Goal: Find contact information: Find contact information

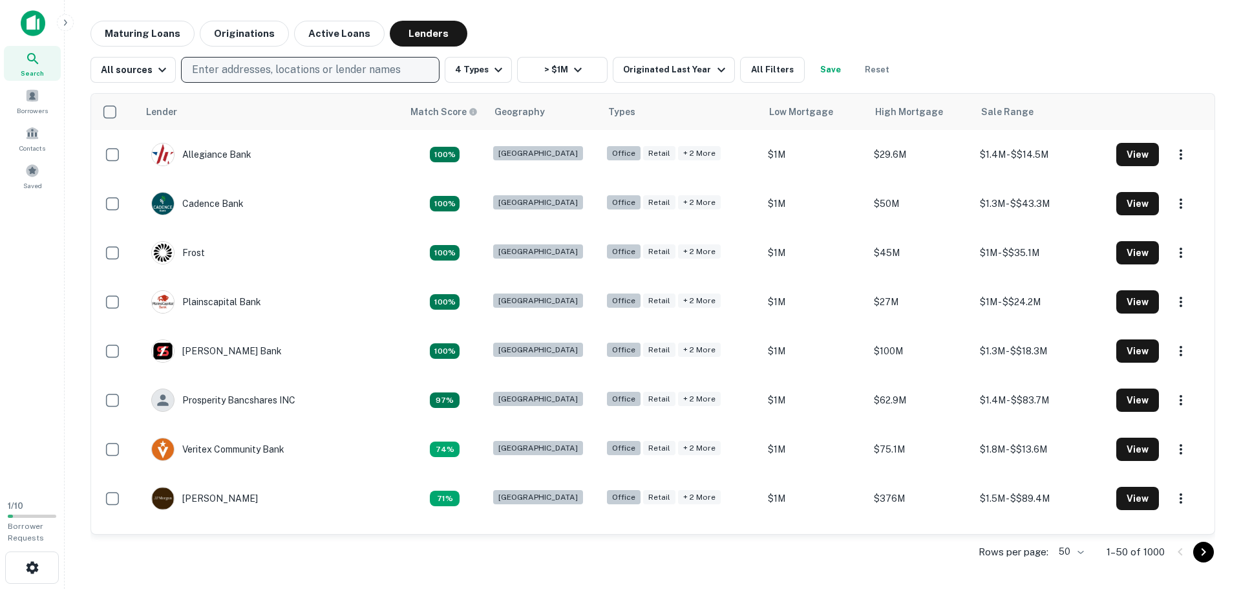
click at [221, 76] on p "Enter addresses, locations or lender names" at bounding box center [296, 70] width 209 height 16
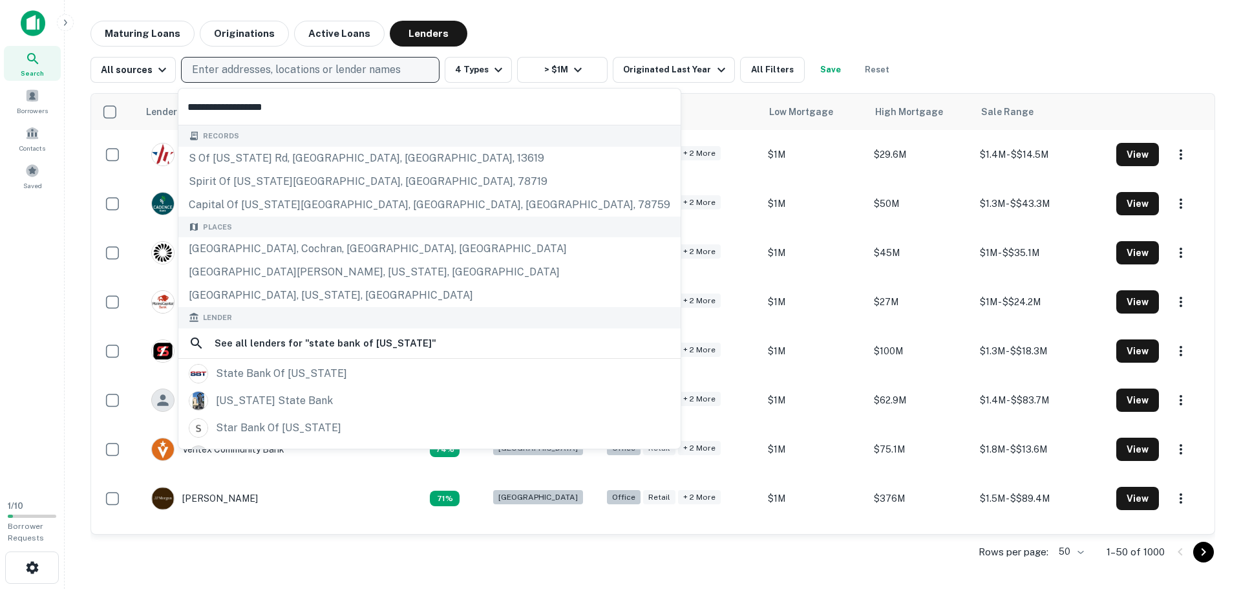
type input "**********"
click at [564, 23] on div "Maturing Loans Originations Active Loans Lenders" at bounding box center [652, 34] width 1124 height 26
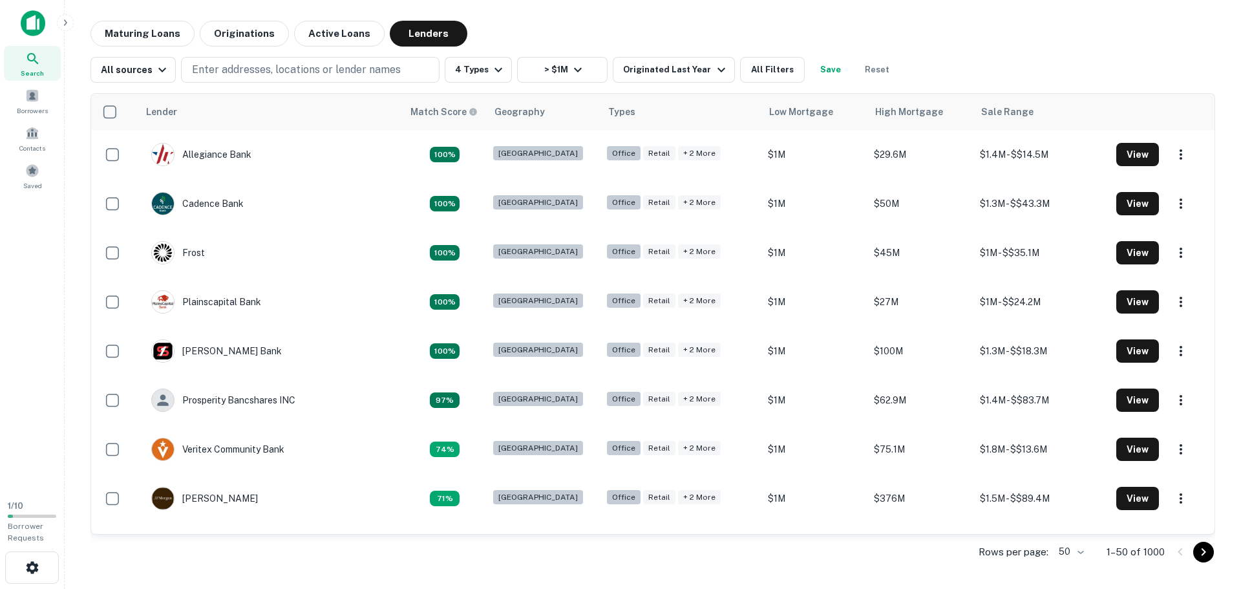
click at [277, 52] on div "All sources Enter addresses, locations or lender names 4 Types > $1M Originated…" at bounding box center [652, 65] width 1124 height 36
click at [267, 76] on p "Enter addresses, locations or lender names" at bounding box center [296, 70] width 209 height 16
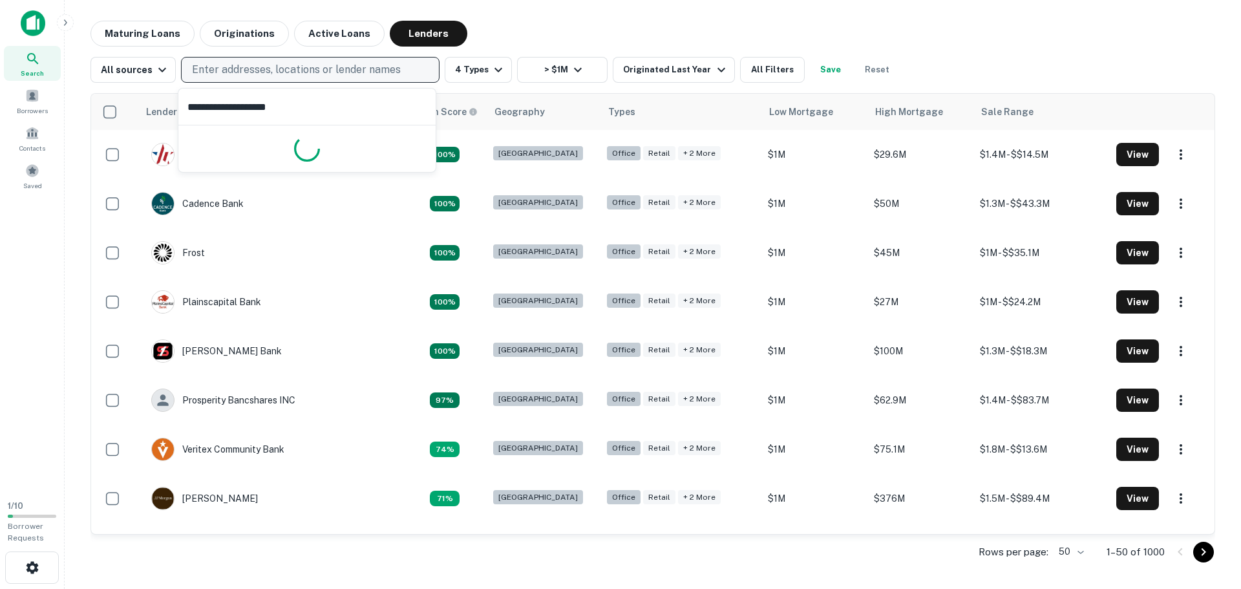
type input "**********"
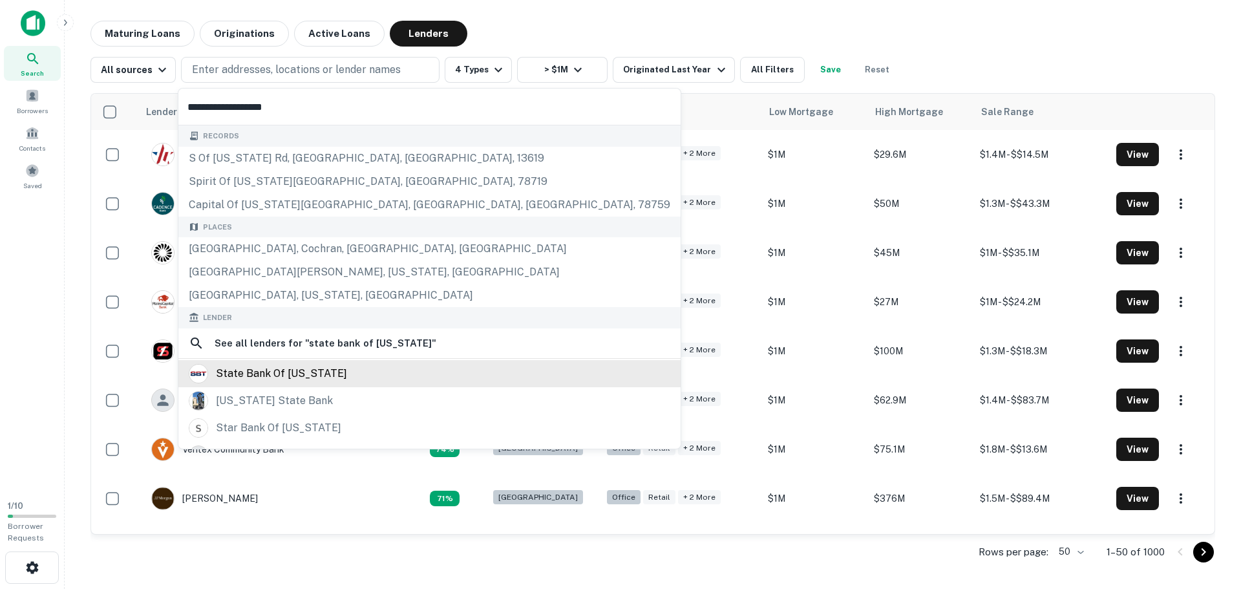
click at [315, 375] on div "state bank of [US_STATE]" at bounding box center [429, 373] width 481 height 19
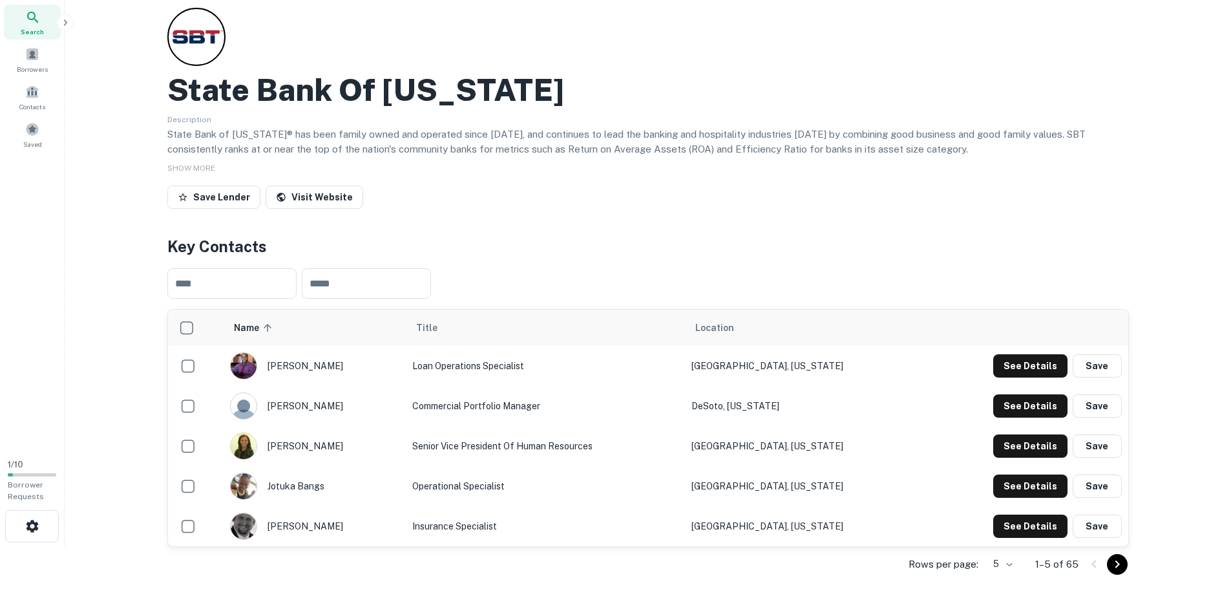
scroll to position [65, 0]
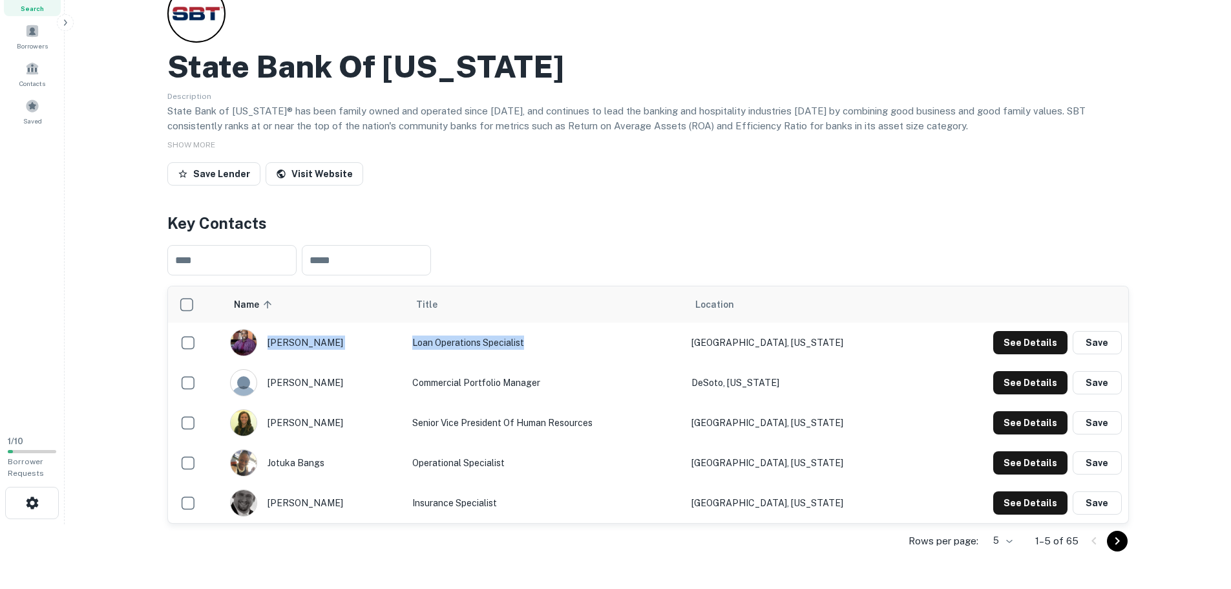
drag, startPoint x: 581, startPoint y: 349, endPoint x: 443, endPoint y: 336, distance: 138.9
click at [416, 335] on tr "[PERSON_NAME] Loan Operations Specialist [GEOGRAPHIC_DATA], [US_STATE] See Deta…" at bounding box center [648, 342] width 960 height 40
click at [547, 337] on td "Loan Operations Specialist" at bounding box center [545, 342] width 279 height 40
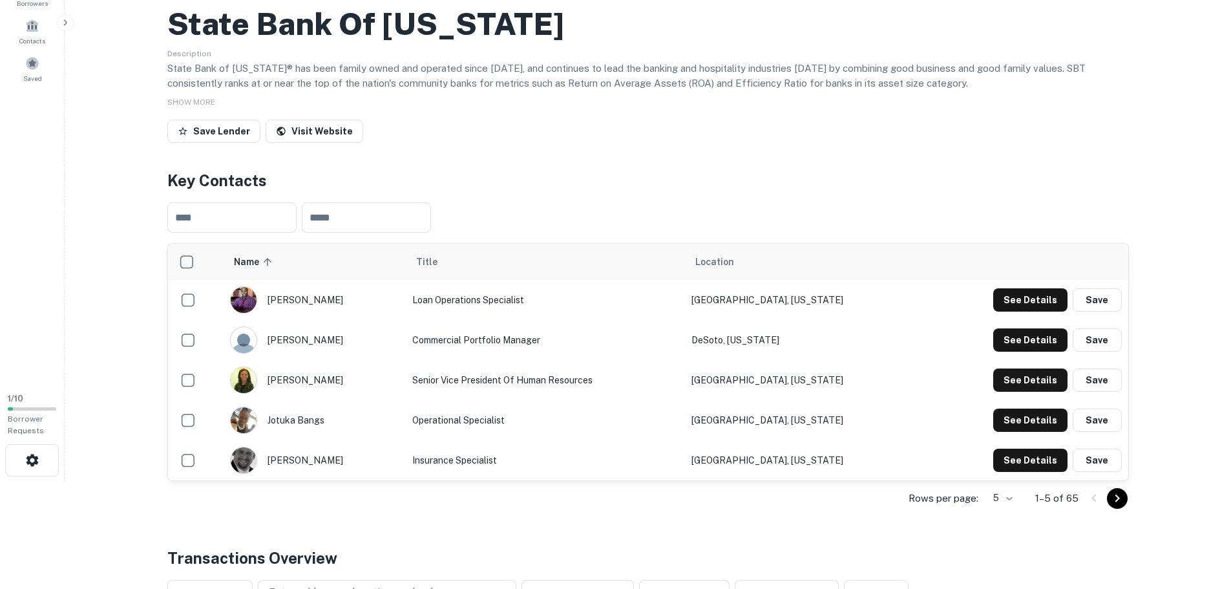
scroll to position [194, 0]
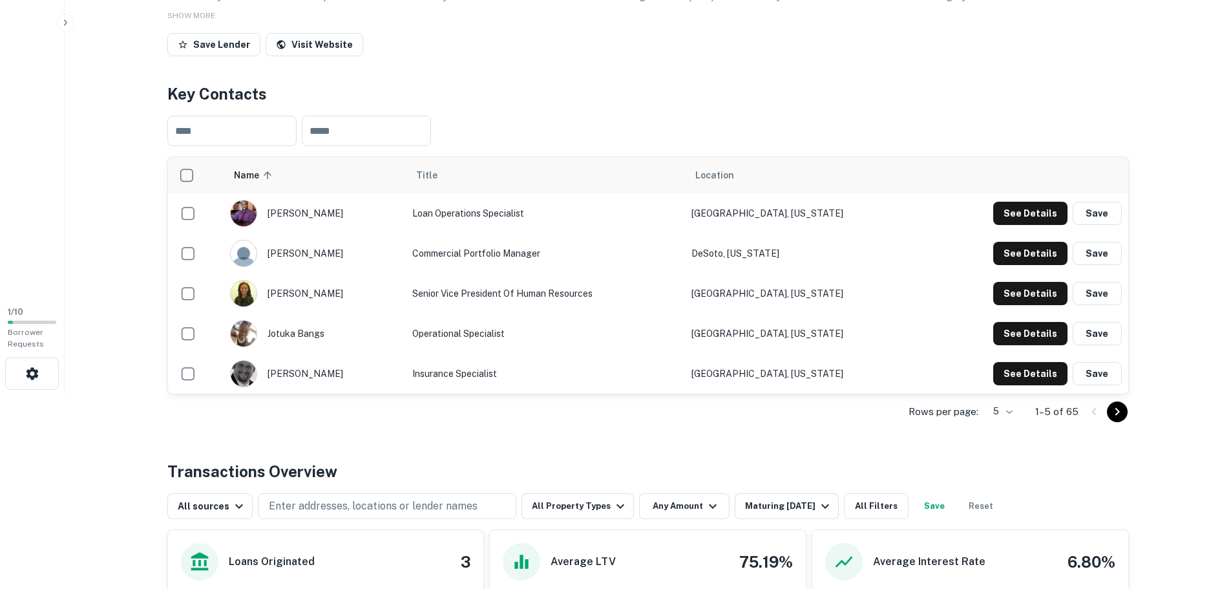
click at [1124, 415] on icon "Go to next page" at bounding box center [1117, 412] width 16 height 16
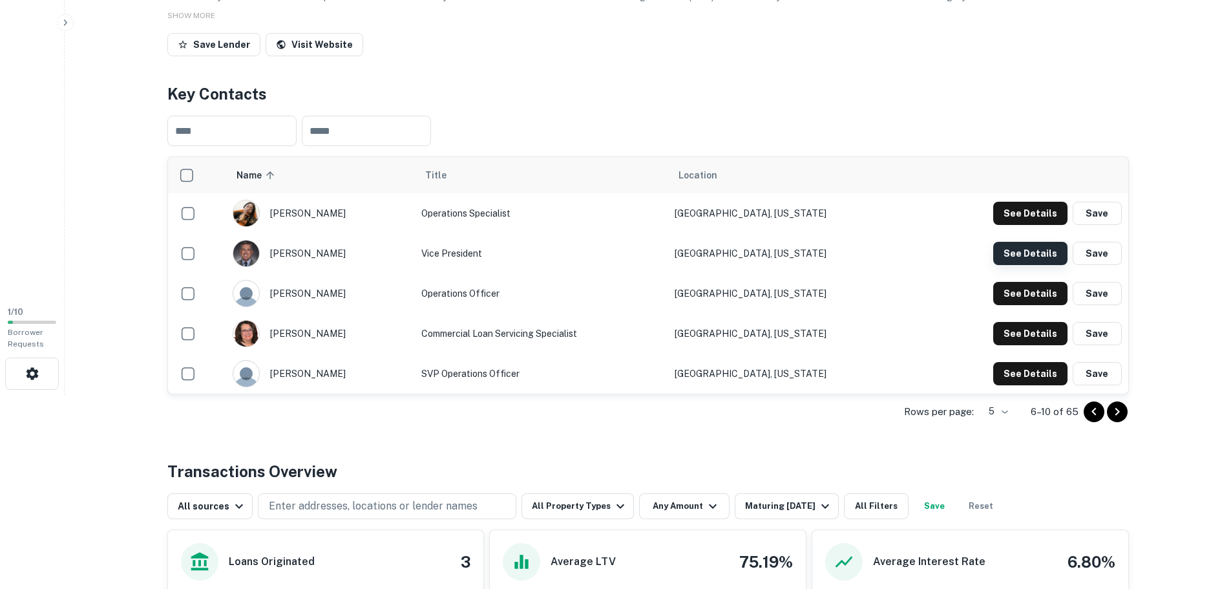
click at [1034, 246] on button "See Details" at bounding box center [1030, 253] width 74 height 23
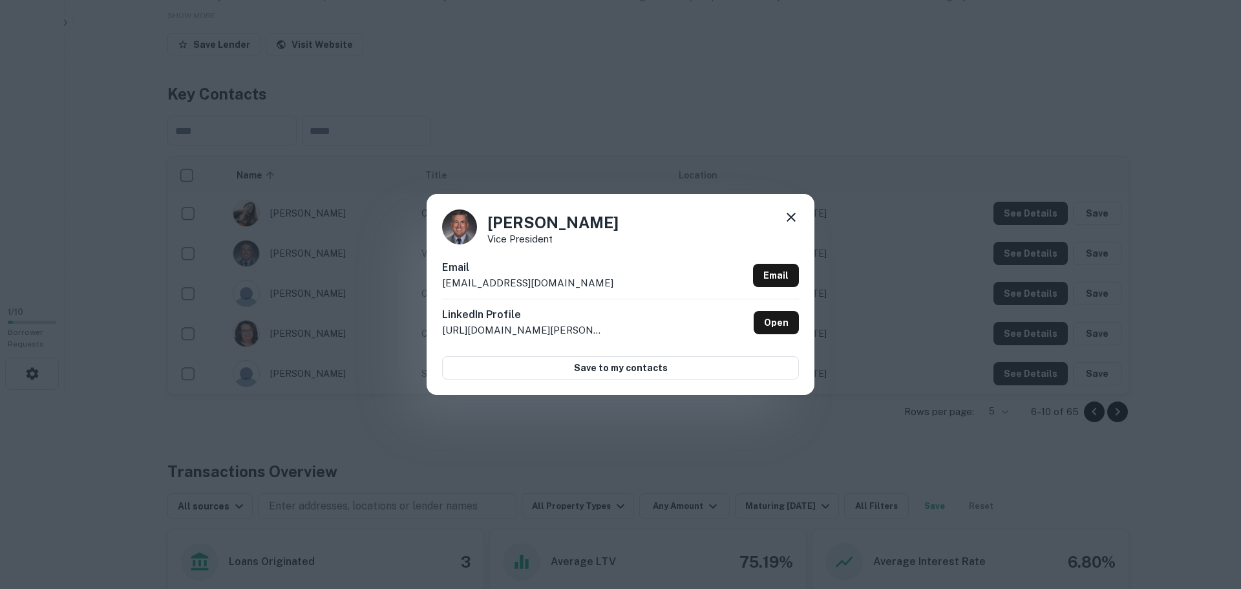
click at [794, 219] on icon at bounding box center [791, 217] width 16 height 16
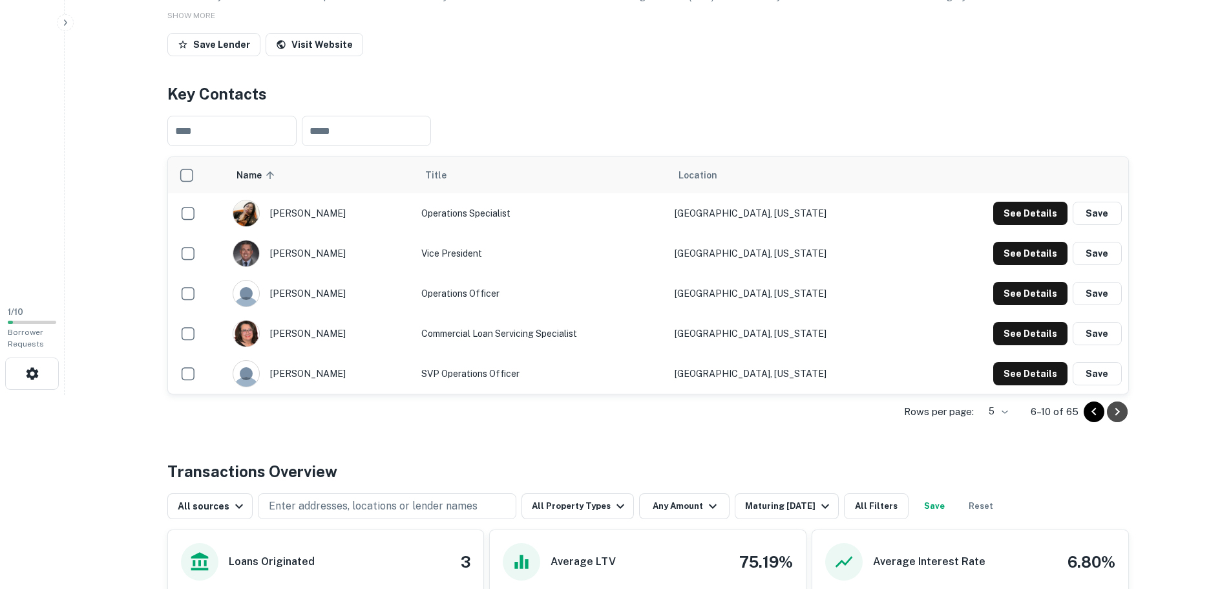
click at [1121, 409] on icon "Go to next page" at bounding box center [1117, 412] width 16 height 16
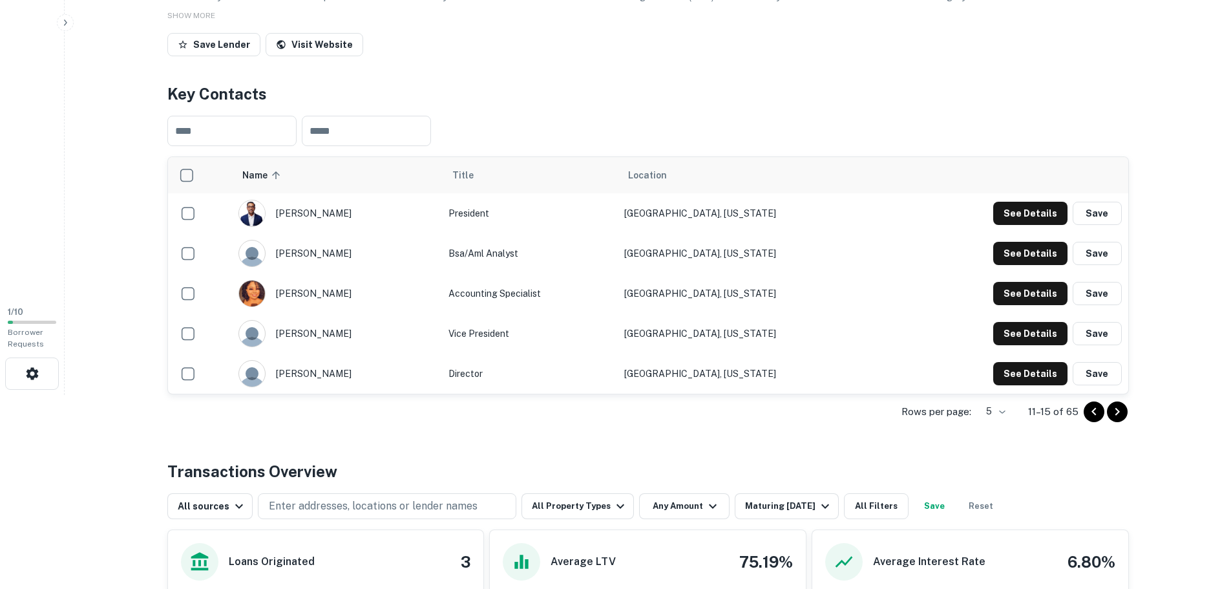
click at [1121, 409] on icon "Go to next page" at bounding box center [1117, 412] width 16 height 16
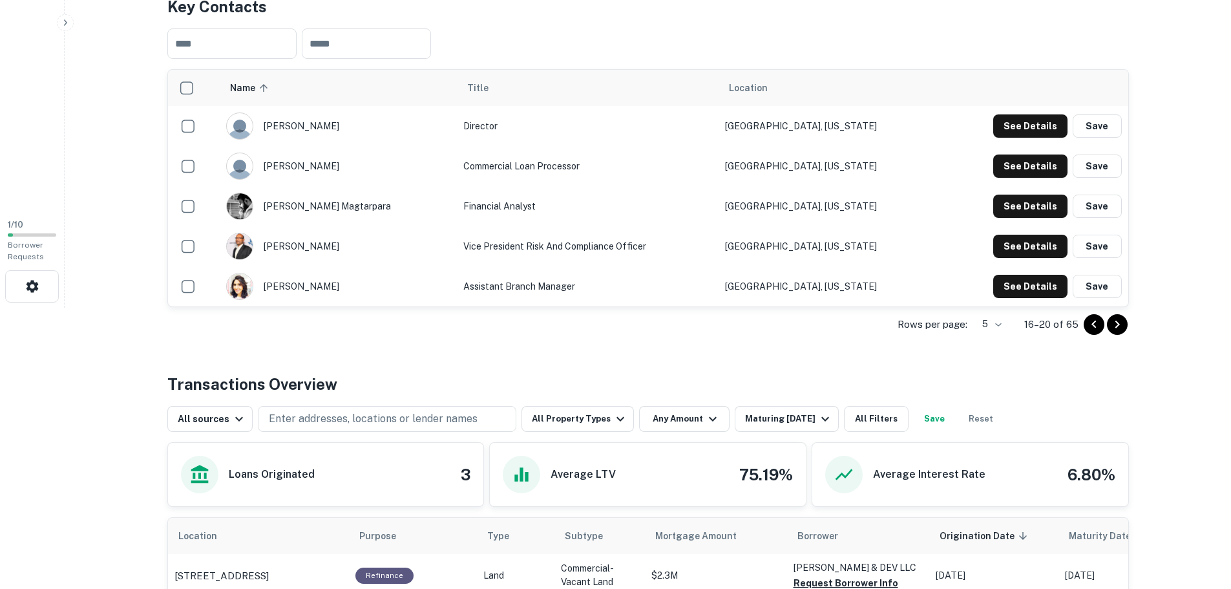
scroll to position [258, 0]
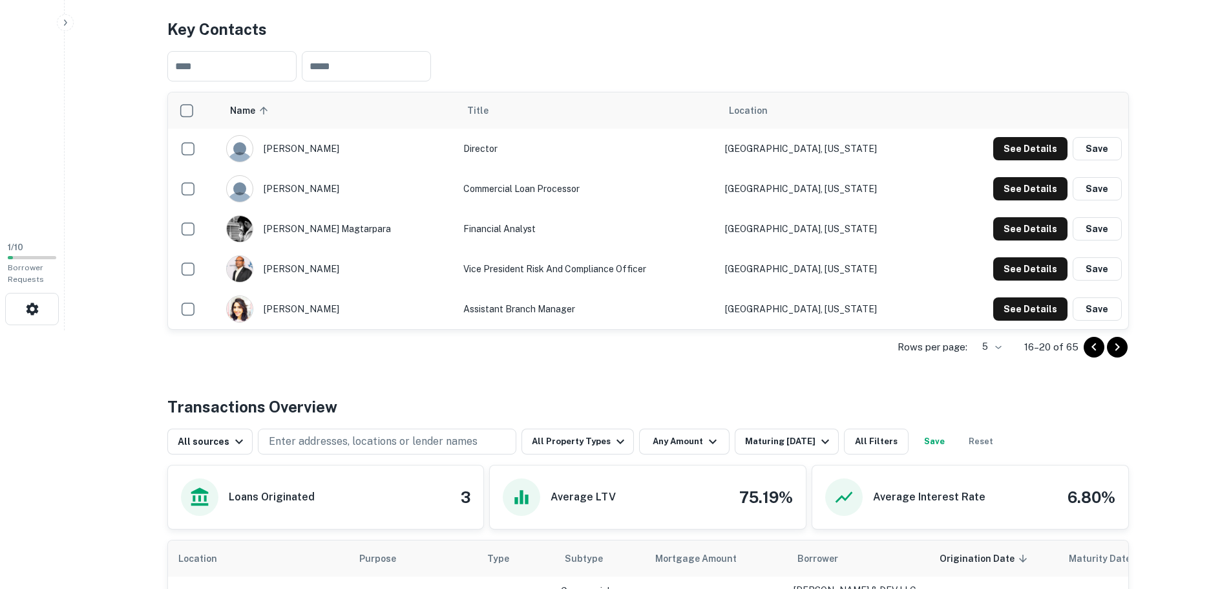
drag, startPoint x: 1112, startPoint y: 375, endPoint x: 1113, endPoint y: 345, distance: 30.4
drag, startPoint x: 1113, startPoint y: 345, endPoint x: 1113, endPoint y: 363, distance: 18.1
click at [1113, 363] on div "Rows per page: 5 * 16–20 of 65" at bounding box center [647, 347] width 961 height 35
click at [1115, 339] on icon "Go to next page" at bounding box center [1117, 347] width 16 height 16
